Goal: Information Seeking & Learning: Check status

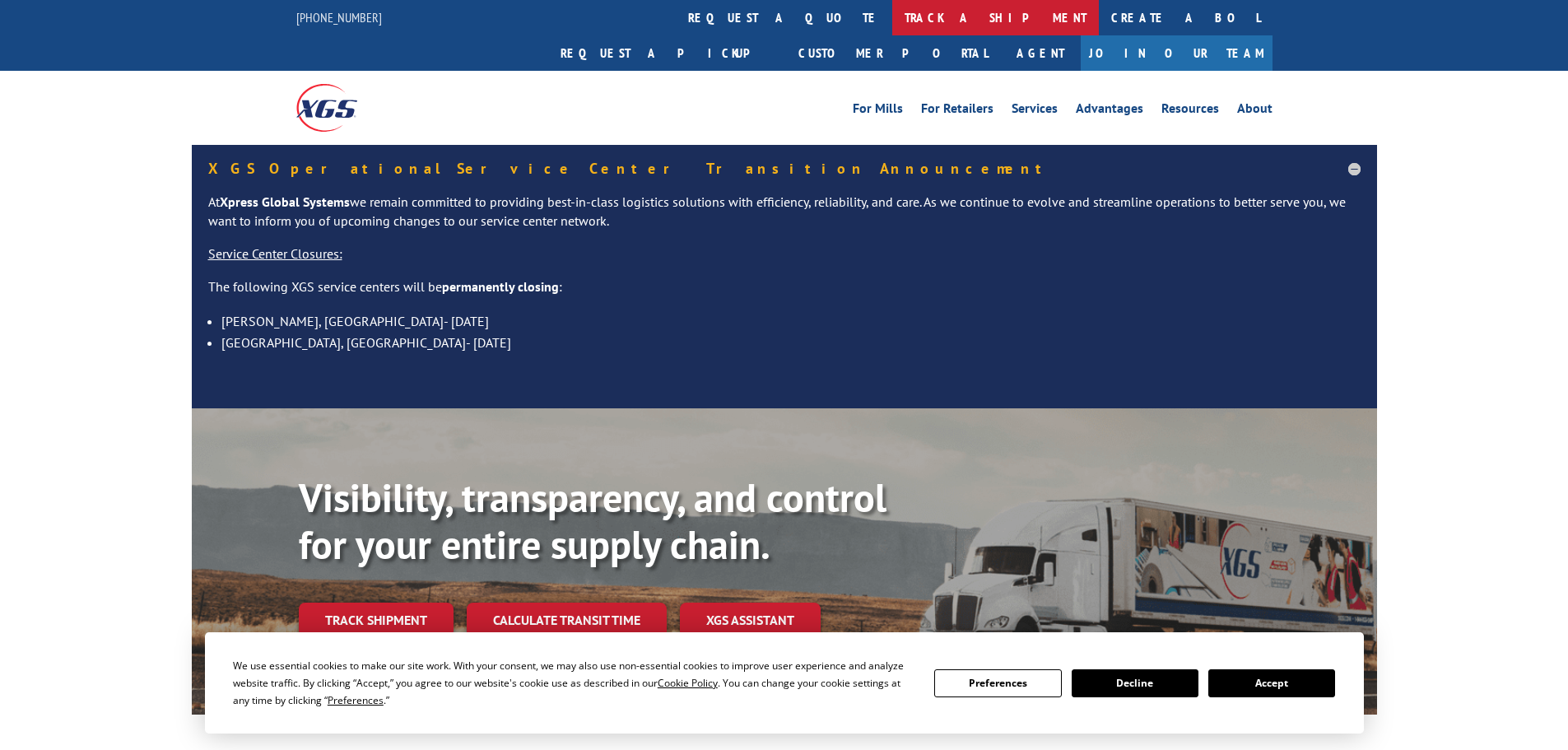
click at [892, 18] on link "track a shipment" at bounding box center [995, 17] width 207 height 35
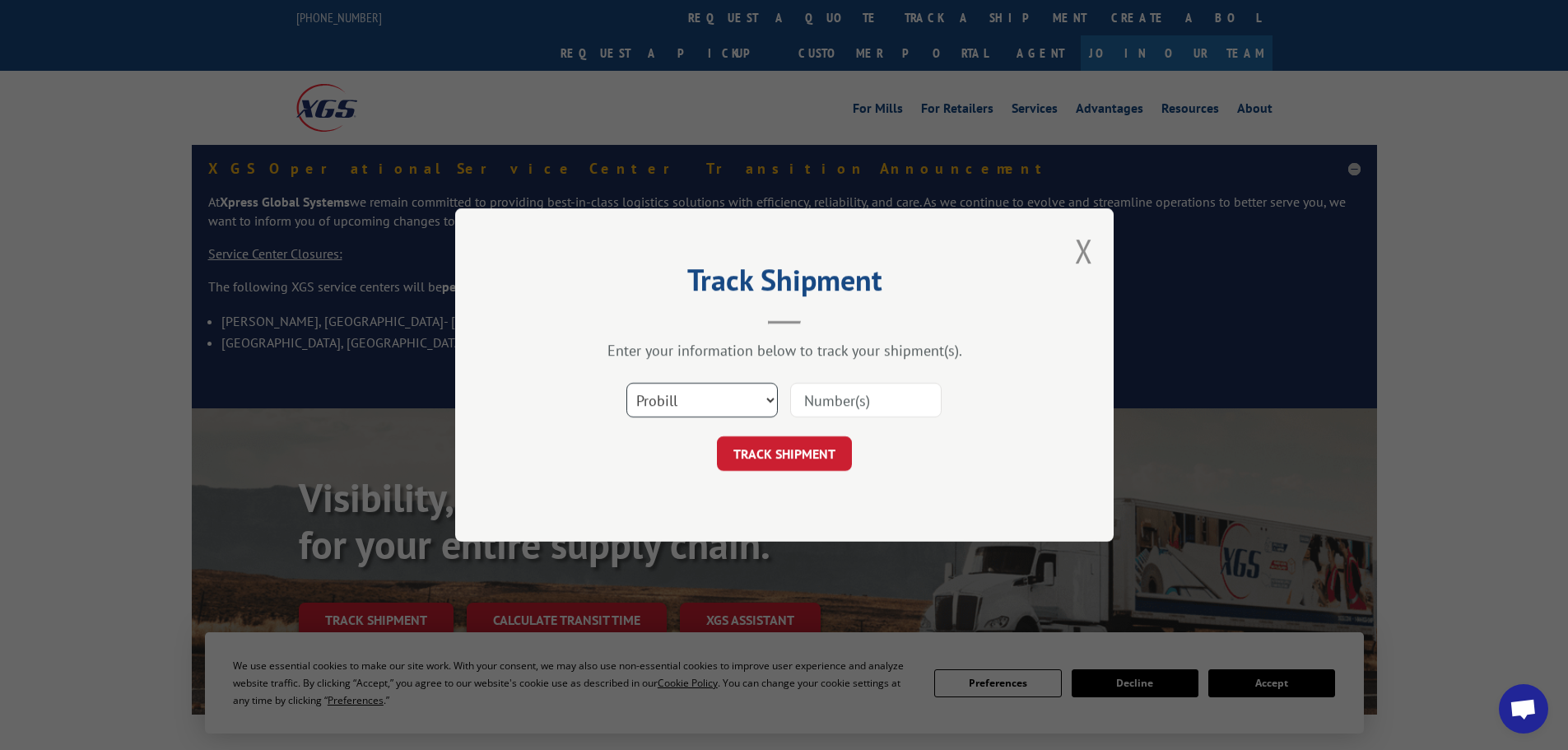
click at [705, 402] on select "Select category... Probill BOL PO" at bounding box center [702, 400] width 151 height 35
select select "bol"
click at [627, 383] on select "Select category... Probill BOL PO" at bounding box center [702, 400] width 151 height 35
paste input "6000337"
type input "6000337"
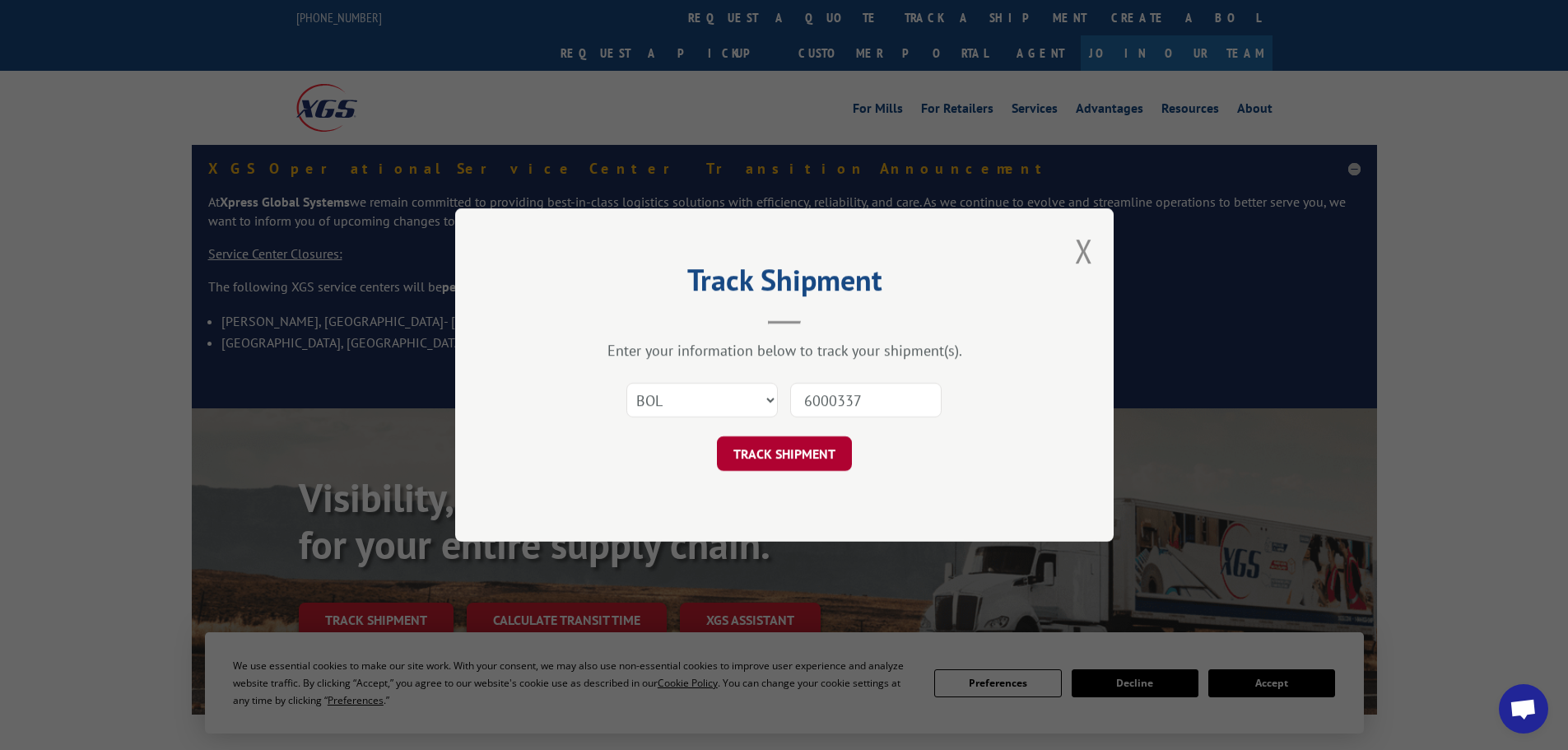
click at [781, 455] on button "TRACK SHIPMENT" at bounding box center [784, 454] width 135 height 35
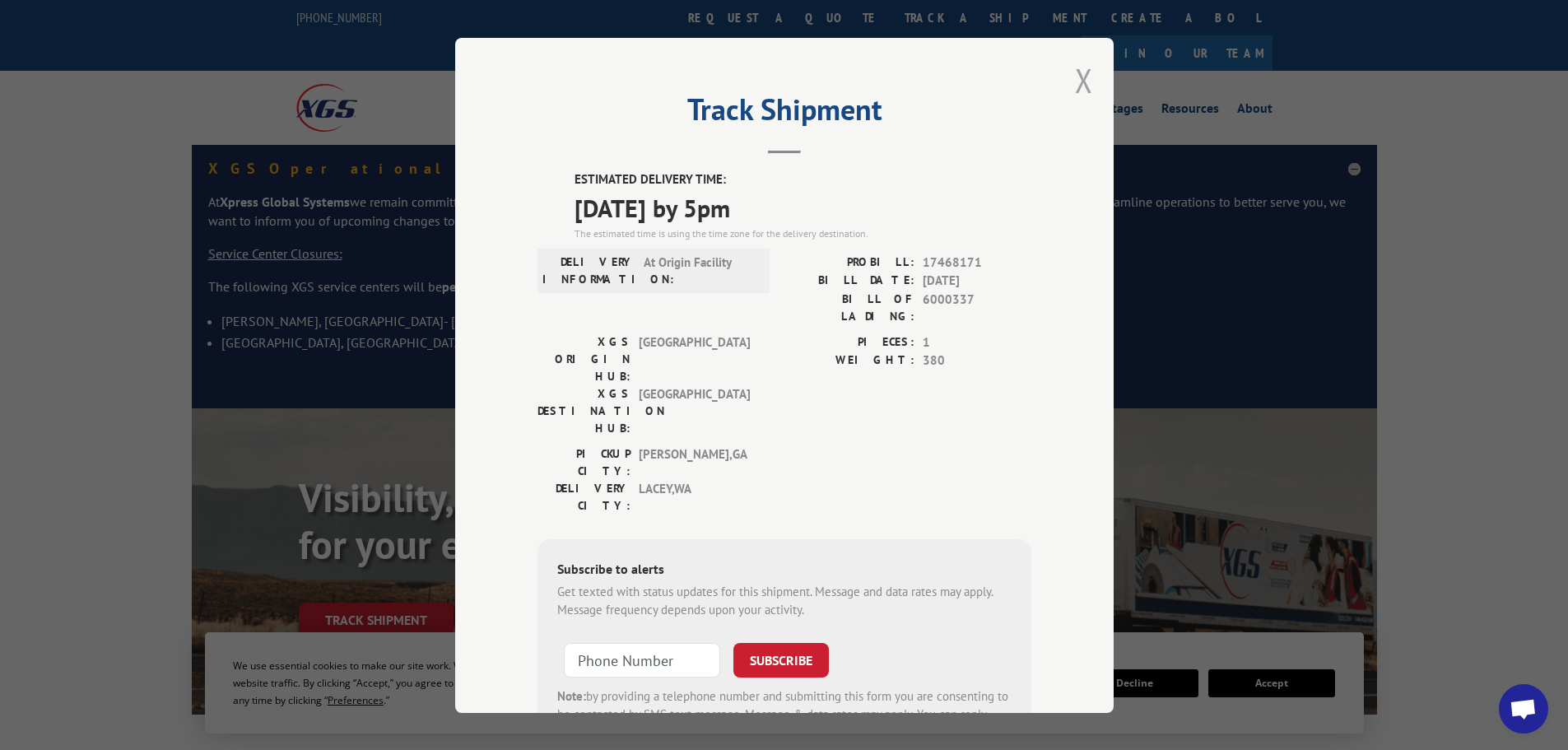
click at [1076, 79] on button "Close modal" at bounding box center [1083, 80] width 18 height 44
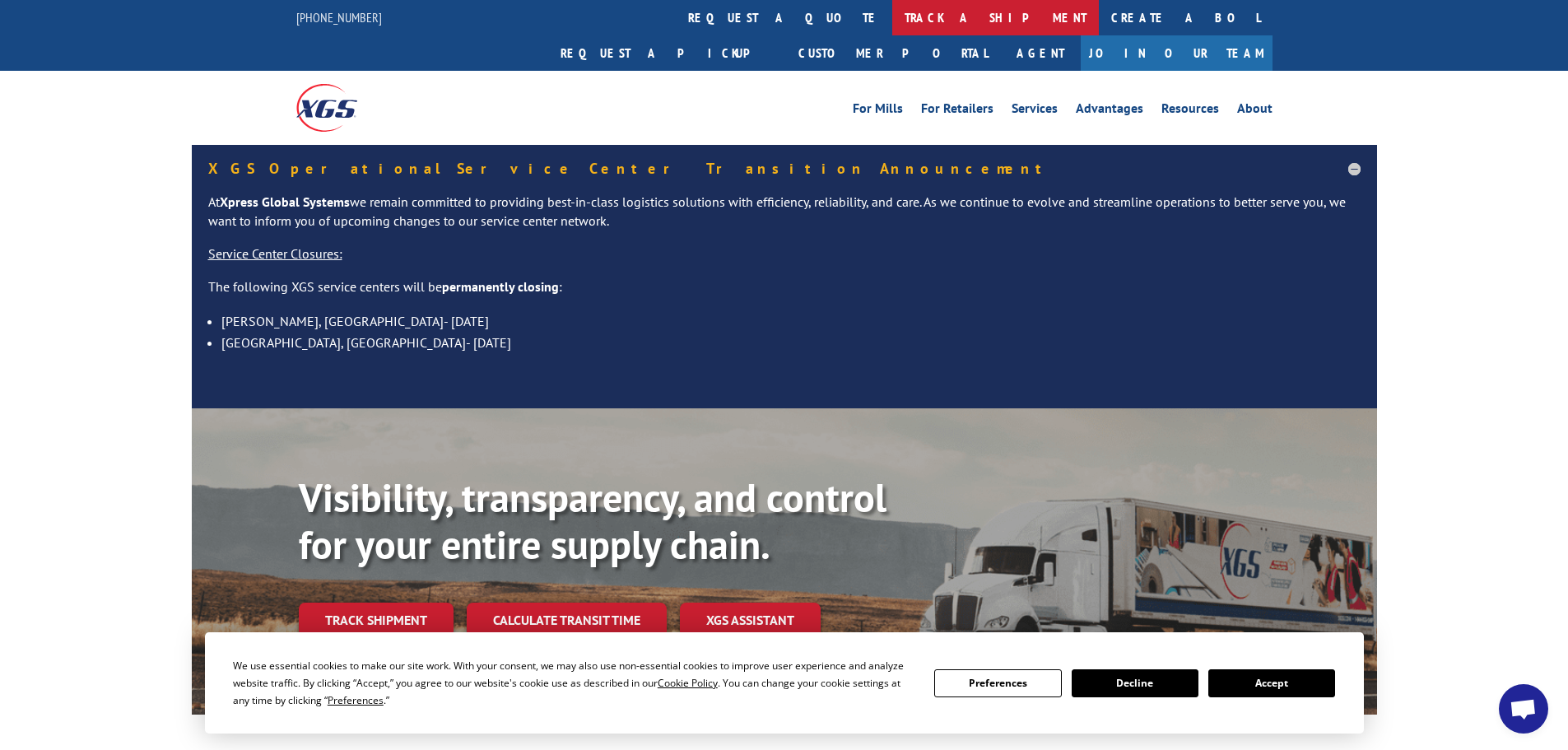
click at [892, 13] on link "track a shipment" at bounding box center [995, 17] width 207 height 35
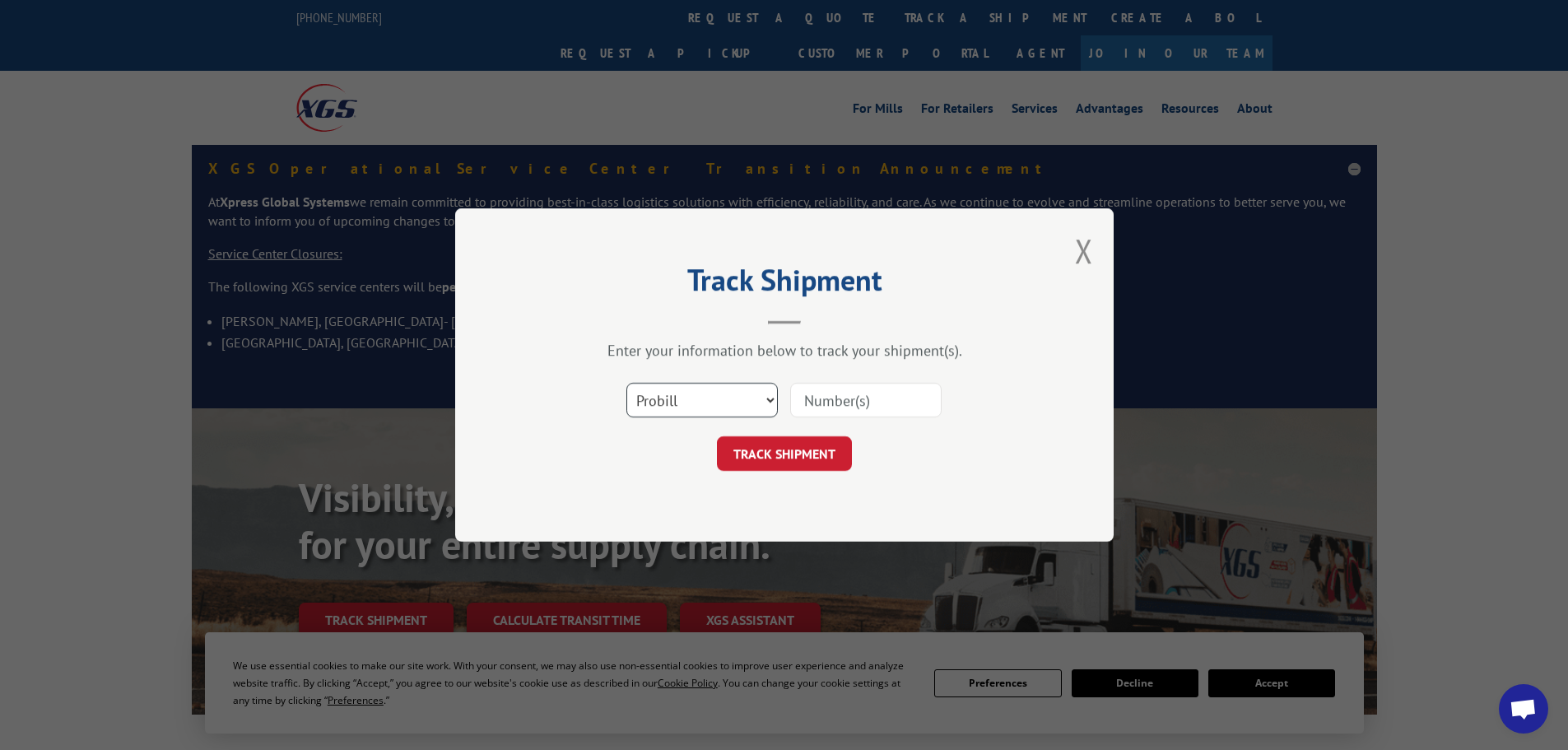
click at [715, 406] on select "Select category... Probill BOL PO" at bounding box center [702, 400] width 151 height 35
select select "po"
click at [627, 383] on select "Select category... Probill BOL PO" at bounding box center [702, 400] width 151 height 35
click at [805, 404] on input at bounding box center [866, 400] width 151 height 35
paste input "42523154"
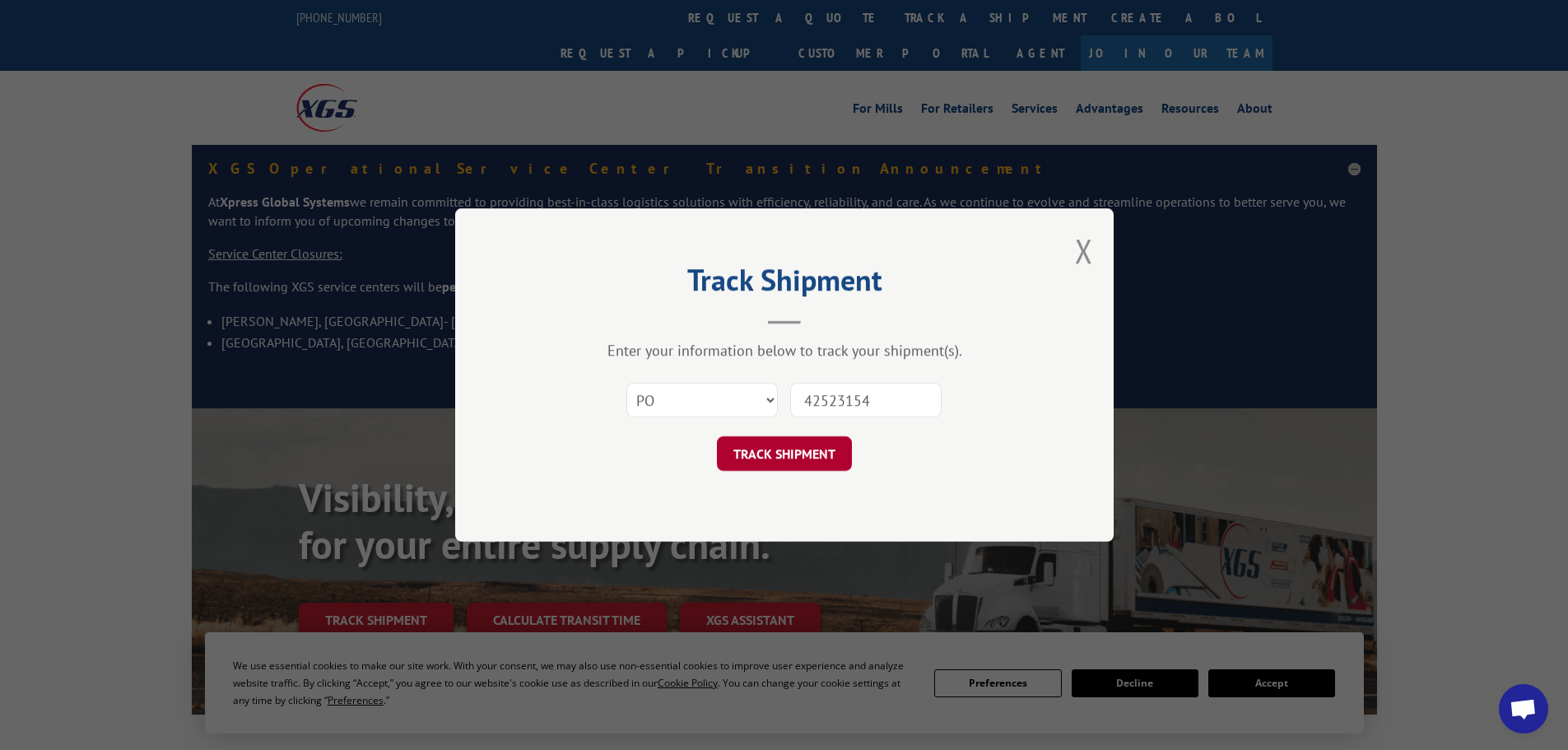
type input "42523154"
click at [791, 447] on button "TRACK SHIPMENT" at bounding box center [784, 454] width 135 height 35
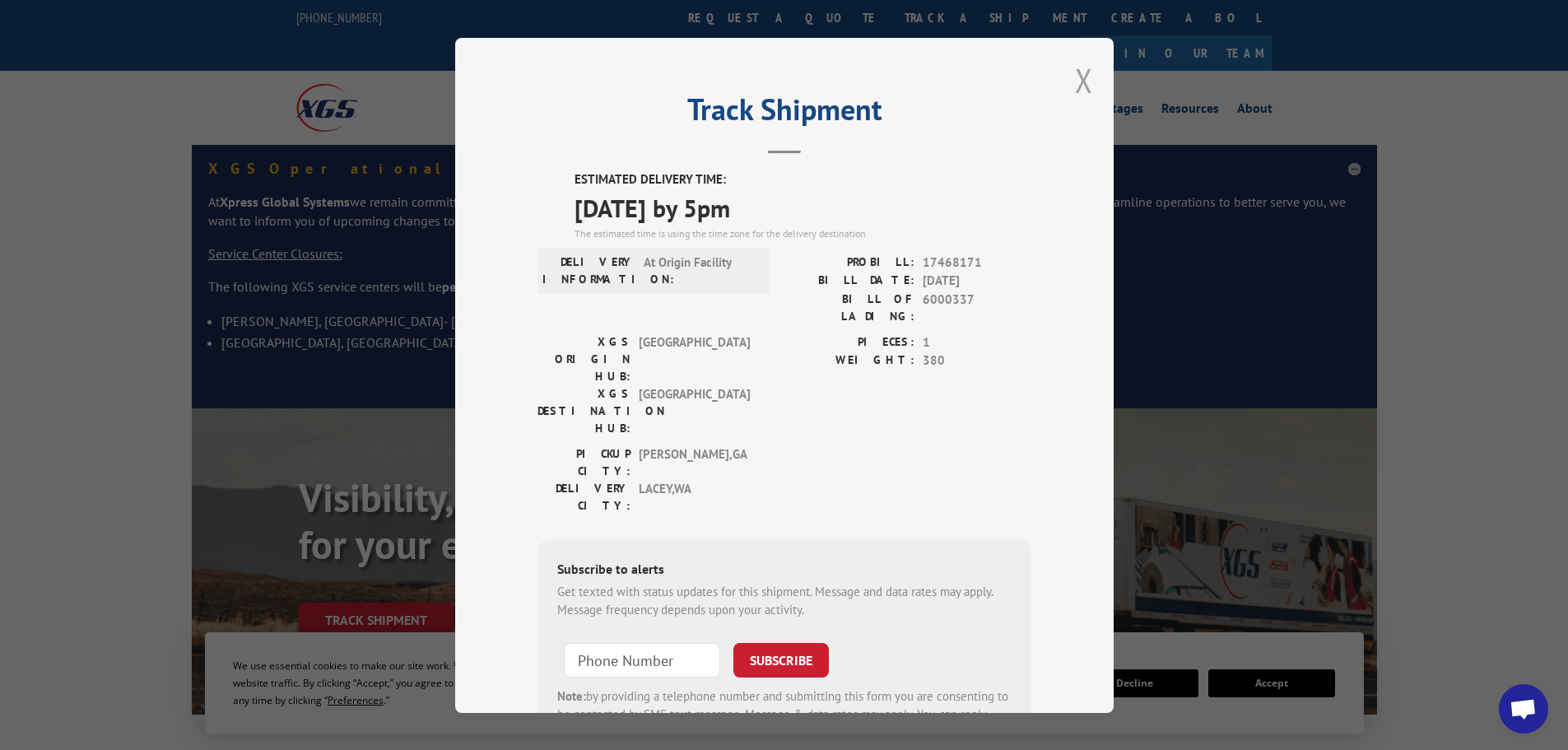
click at [1077, 80] on button "Close modal" at bounding box center [1083, 80] width 18 height 44
